Goal: Task Accomplishment & Management: Manage account settings

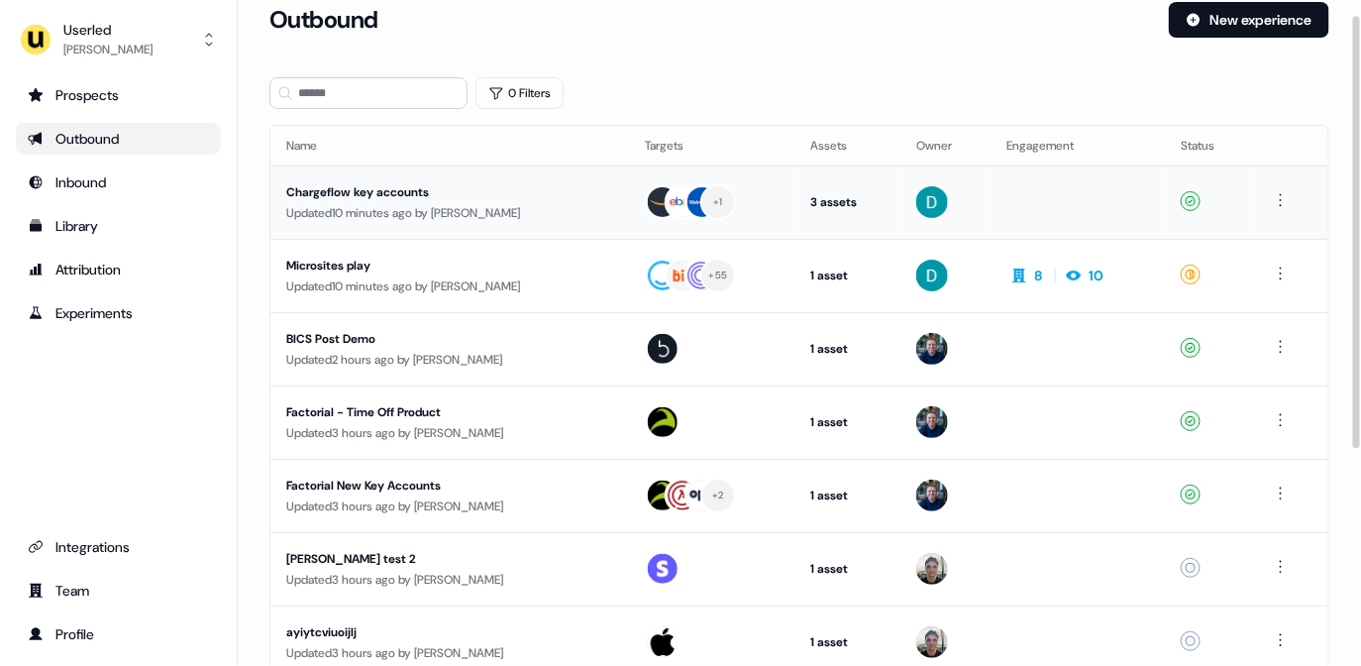
scroll to position [23, 0]
click at [528, 84] on button "0 Filters" at bounding box center [520, 92] width 88 height 32
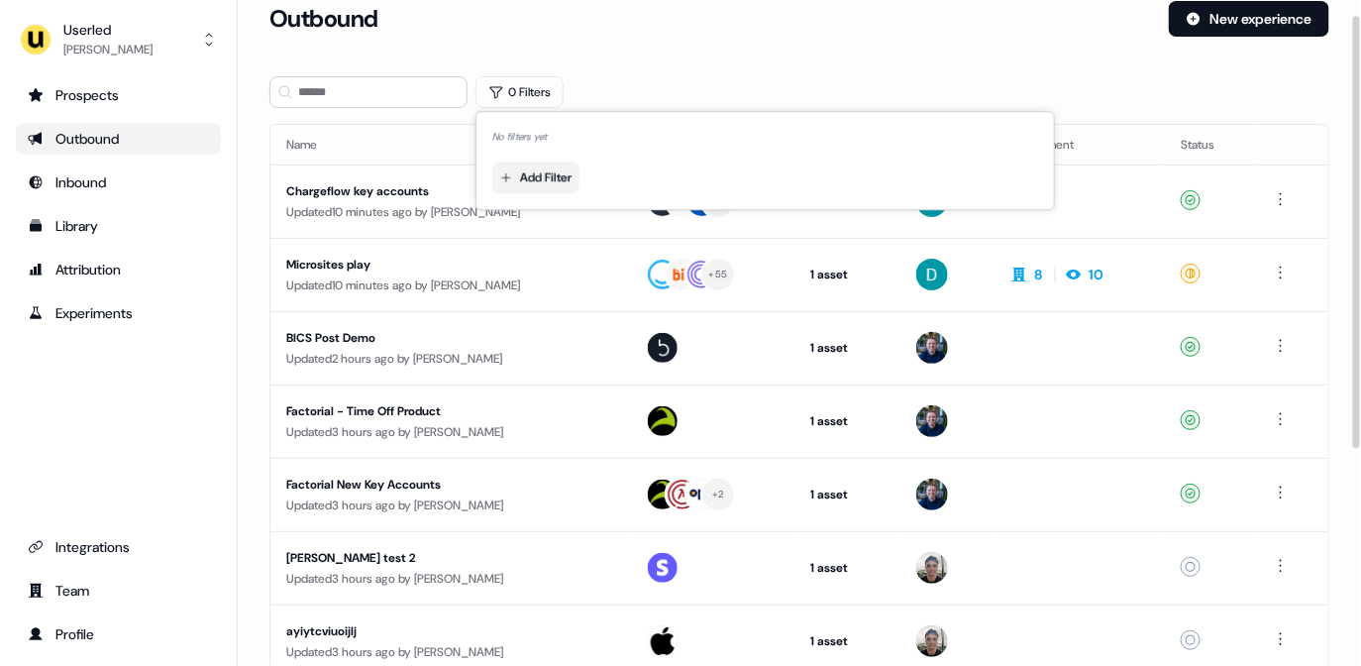
click at [569, 165] on html "For the best experience switch devices to a bigger screen. Go to [DOMAIN_NAME] …" at bounding box center [680, 333] width 1361 height 666
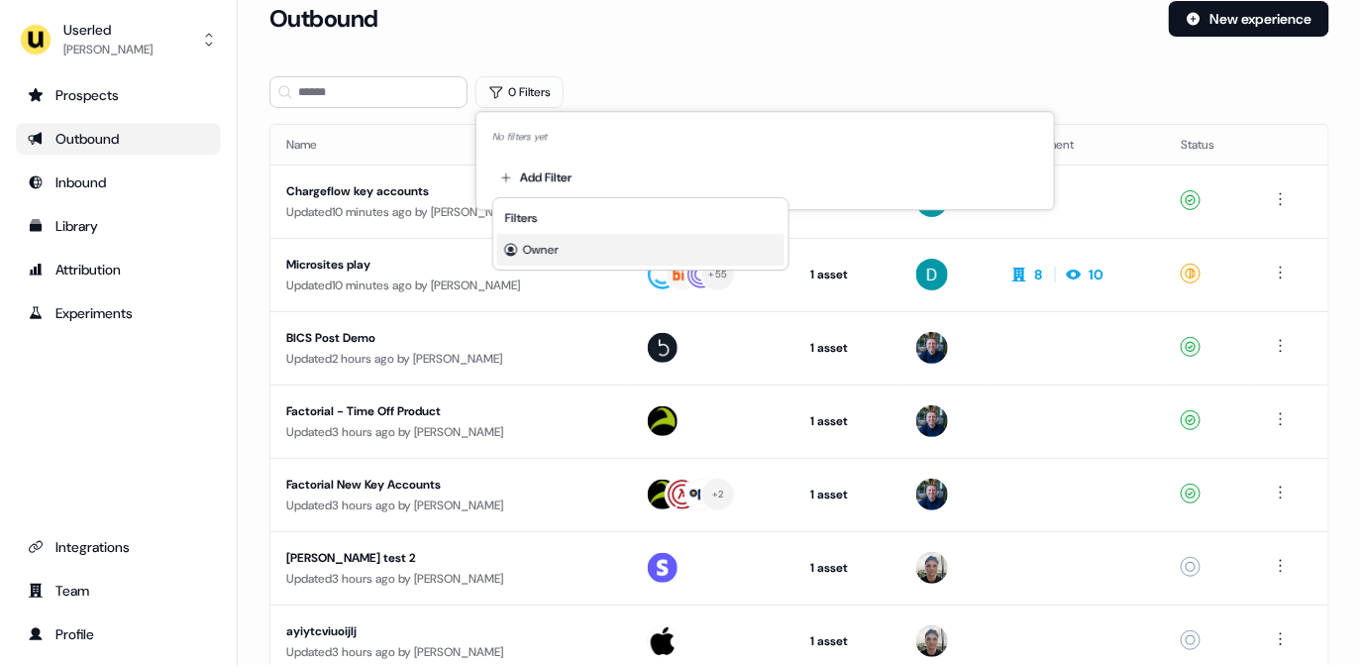
click at [559, 246] on span "Owner" at bounding box center [541, 250] width 36 height 16
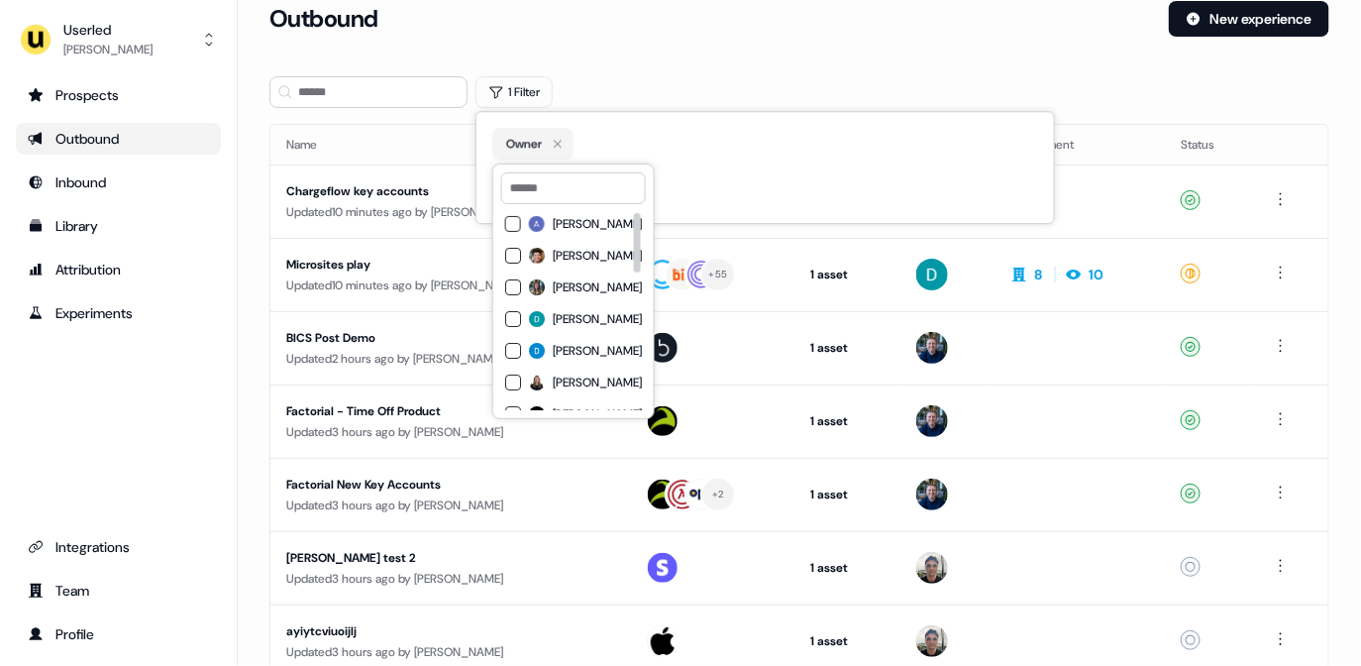
click at [569, 287] on span "[PERSON_NAME]" at bounding box center [597, 287] width 89 height 16
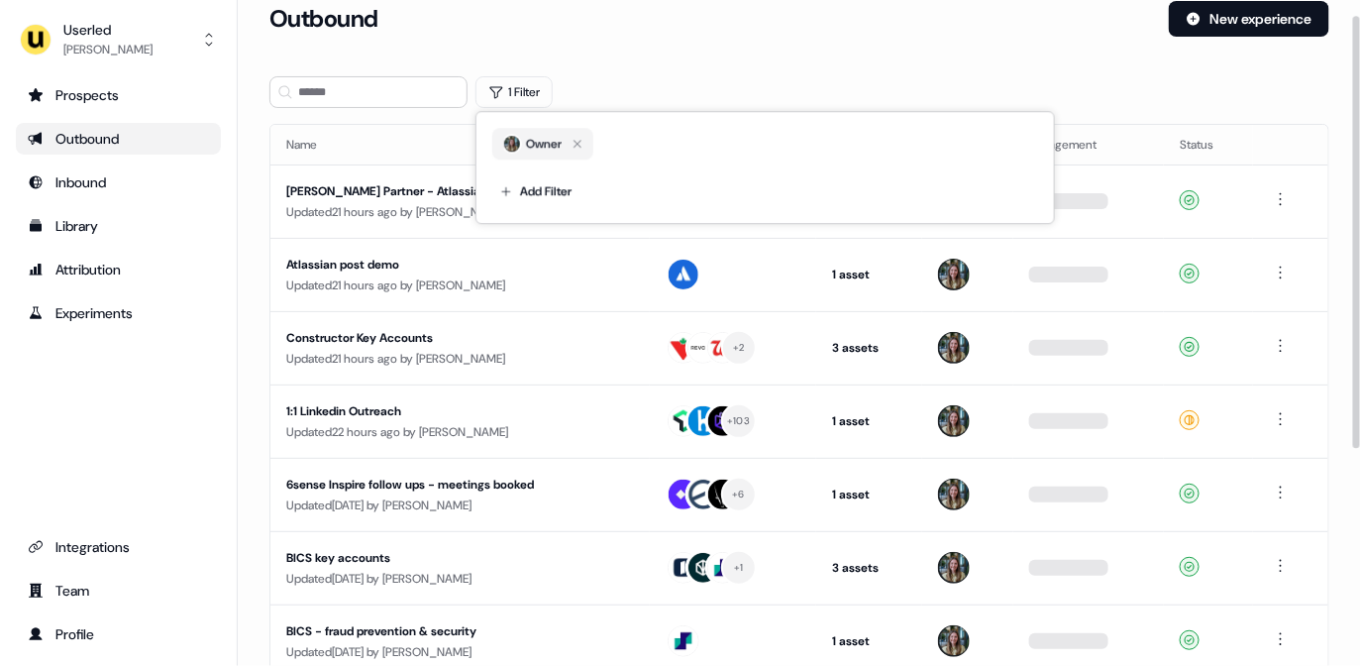
click at [793, 58] on div "Outbound New experience" at bounding box center [800, 30] width 1060 height 59
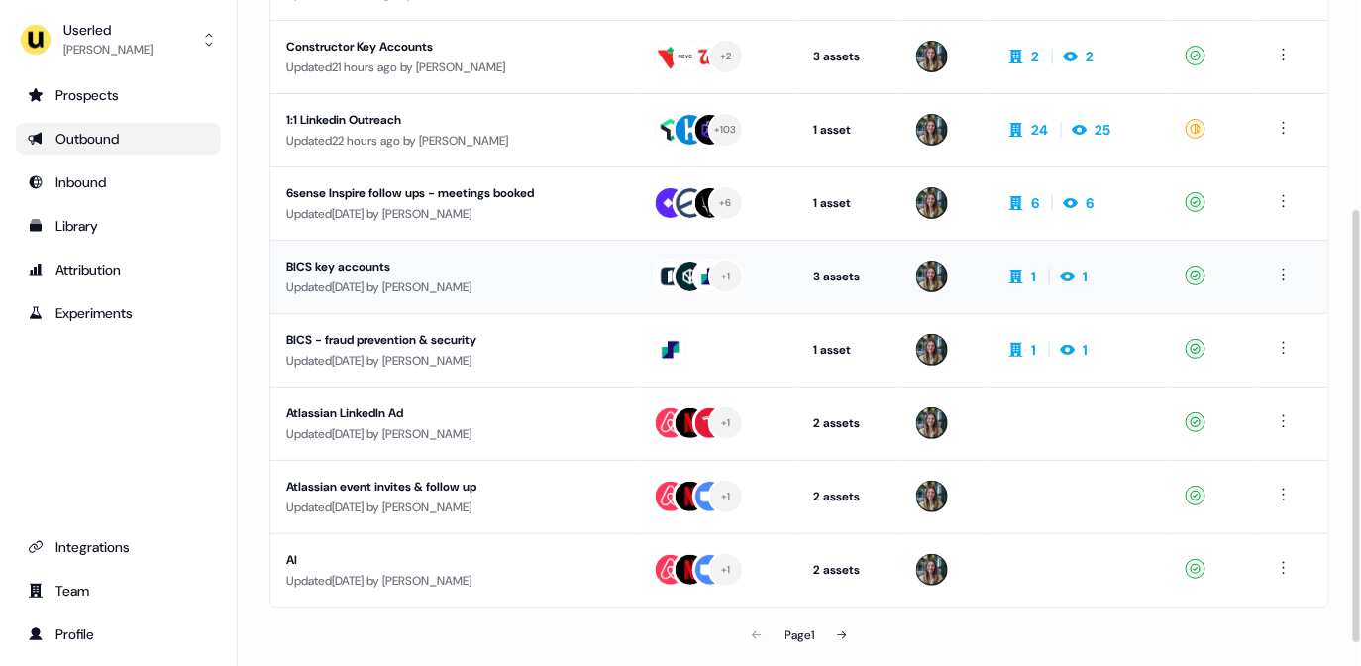
scroll to position [337, 0]
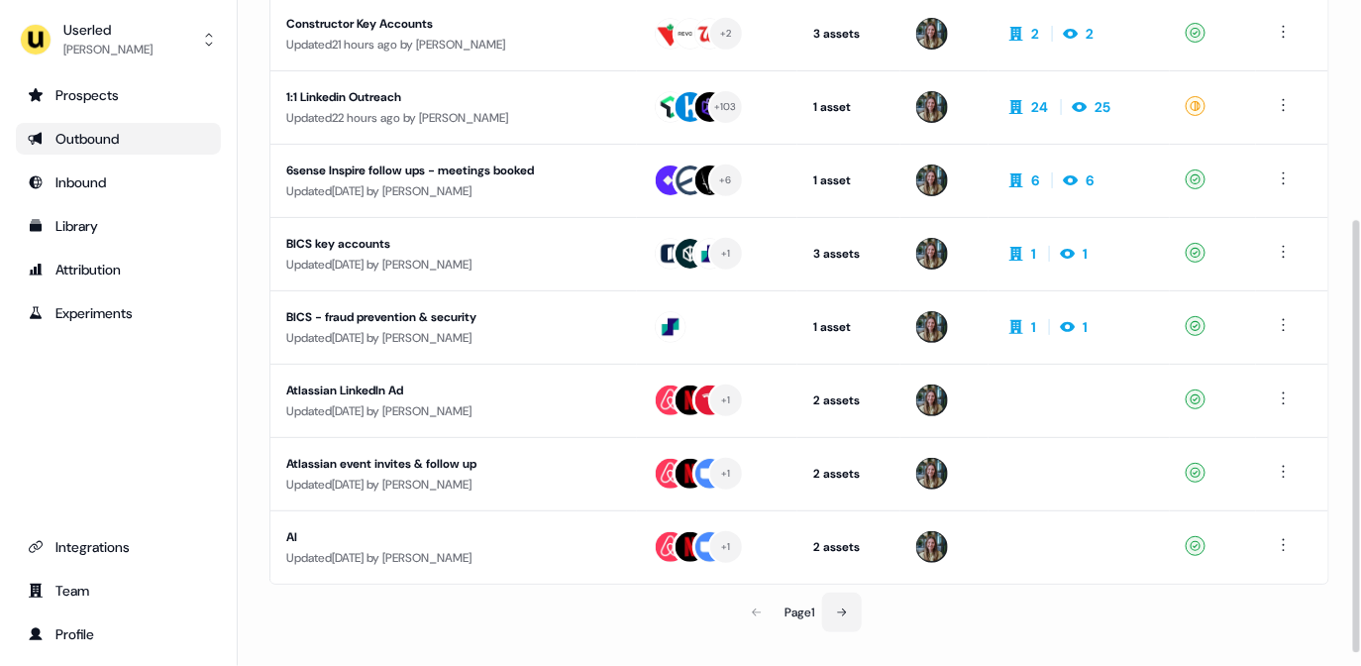
click at [846, 608] on icon at bounding box center [842, 612] width 12 height 12
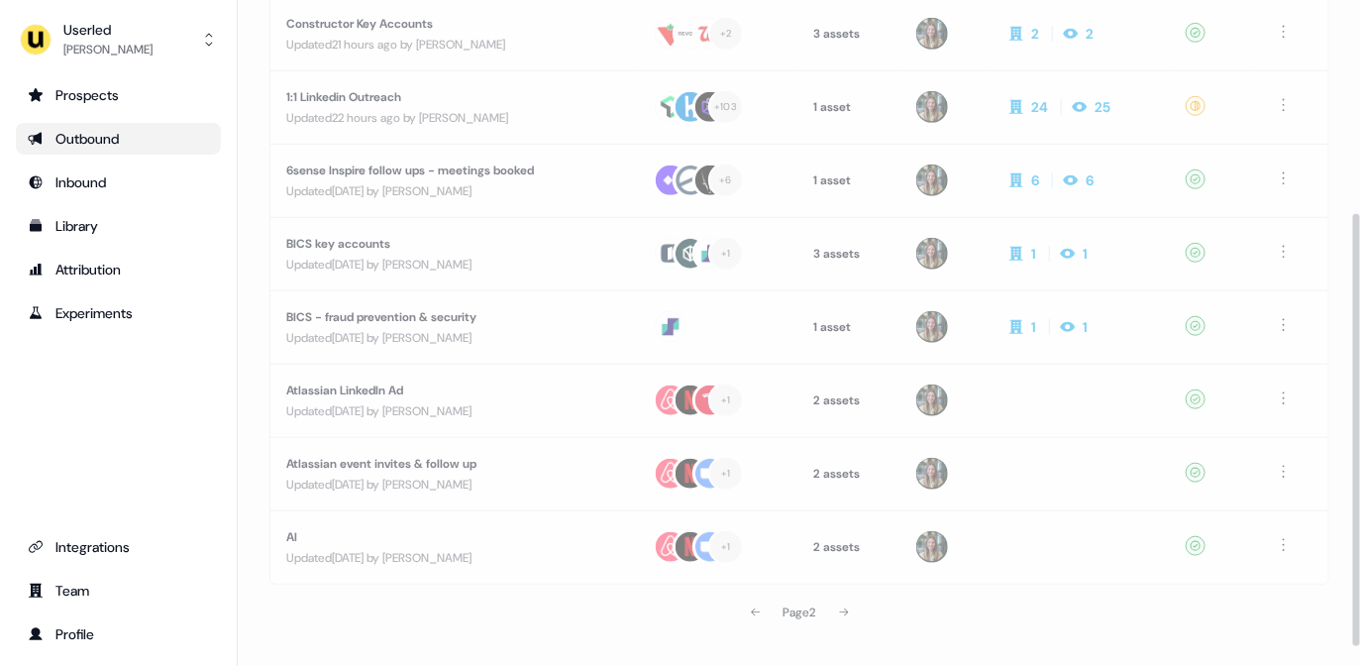
scroll to position [296, 0]
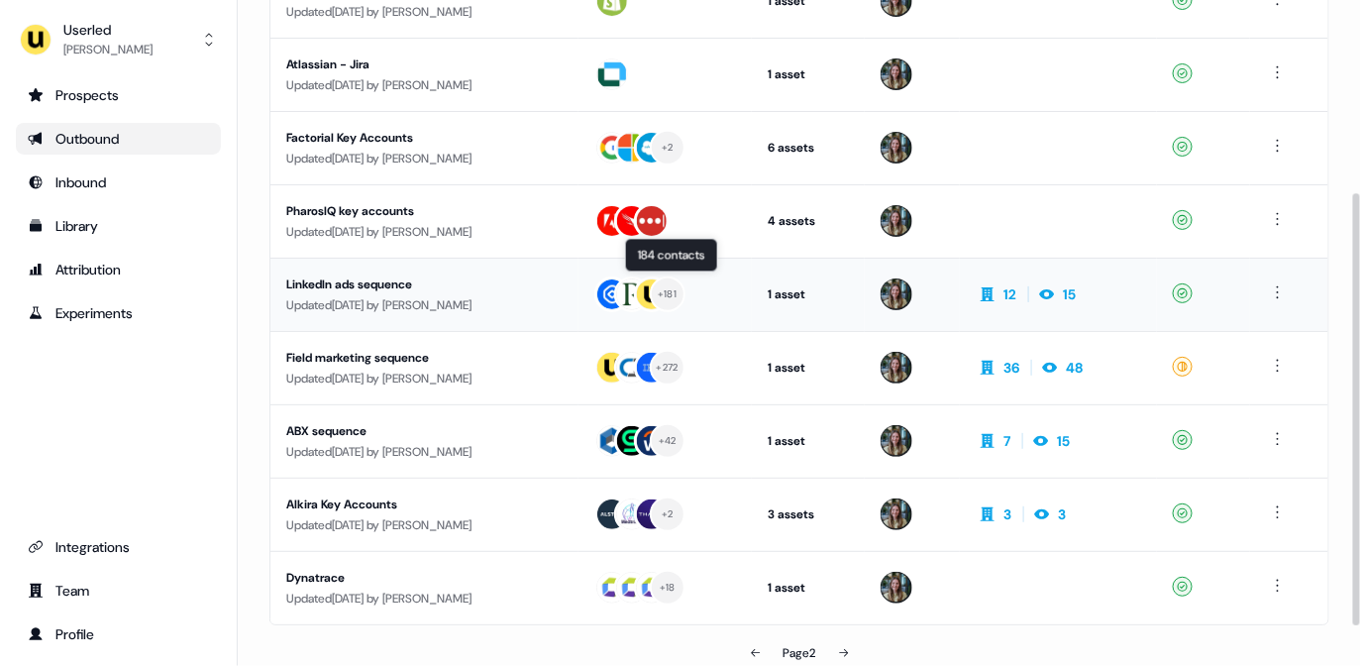
click at [727, 287] on div "+ 181" at bounding box center [665, 294] width 143 height 36
